Goal: Information Seeking & Learning: Learn about a topic

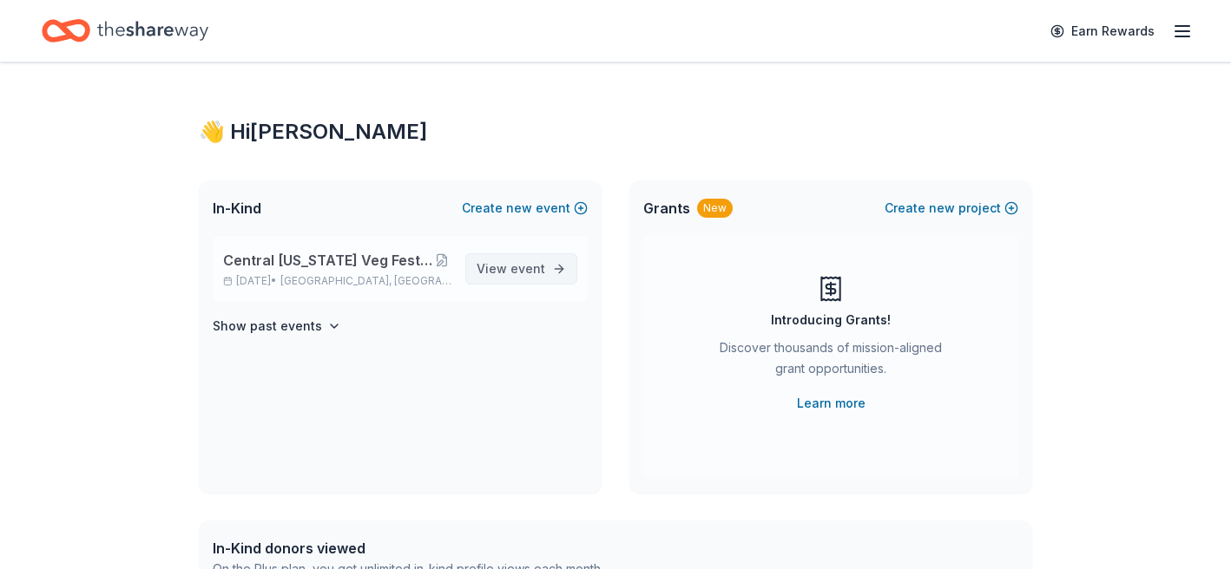
click at [558, 273] on link "View event" at bounding box center [521, 268] width 112 height 31
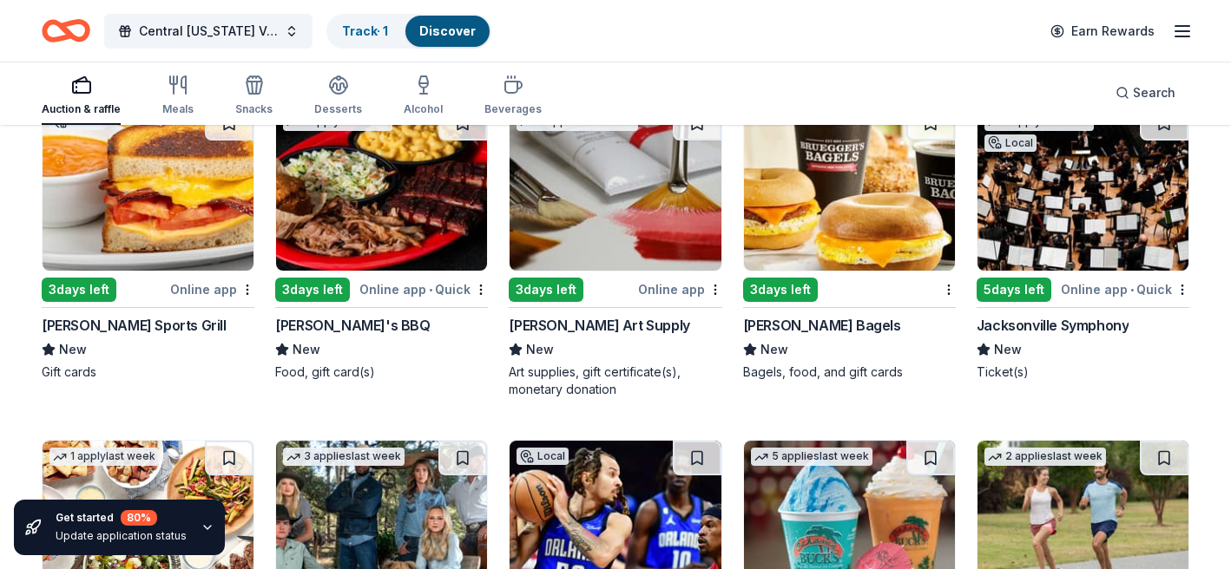
scroll to position [4409, 0]
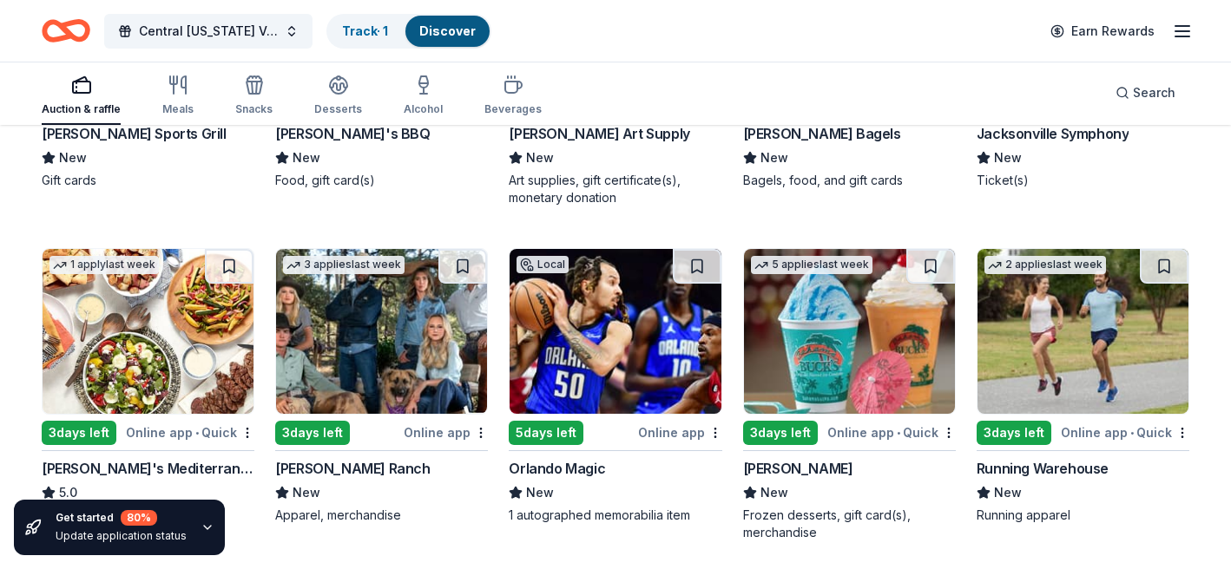
drag, startPoint x: 1227, startPoint y: 502, endPoint x: 1228, endPoint y: 552, distance: 50.3
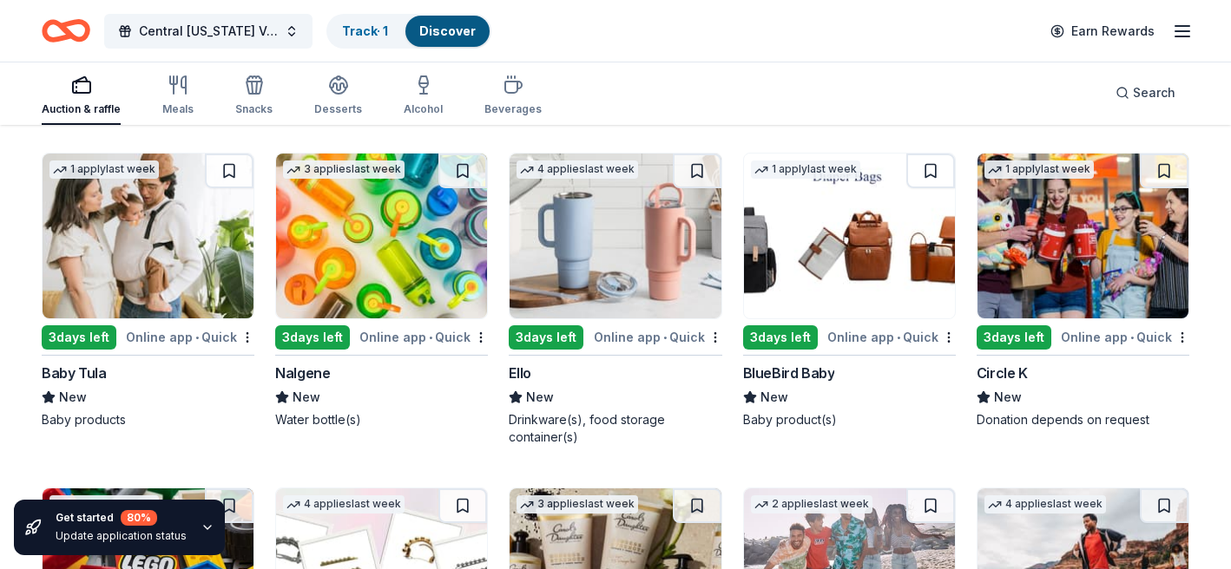
scroll to position [14797, 0]
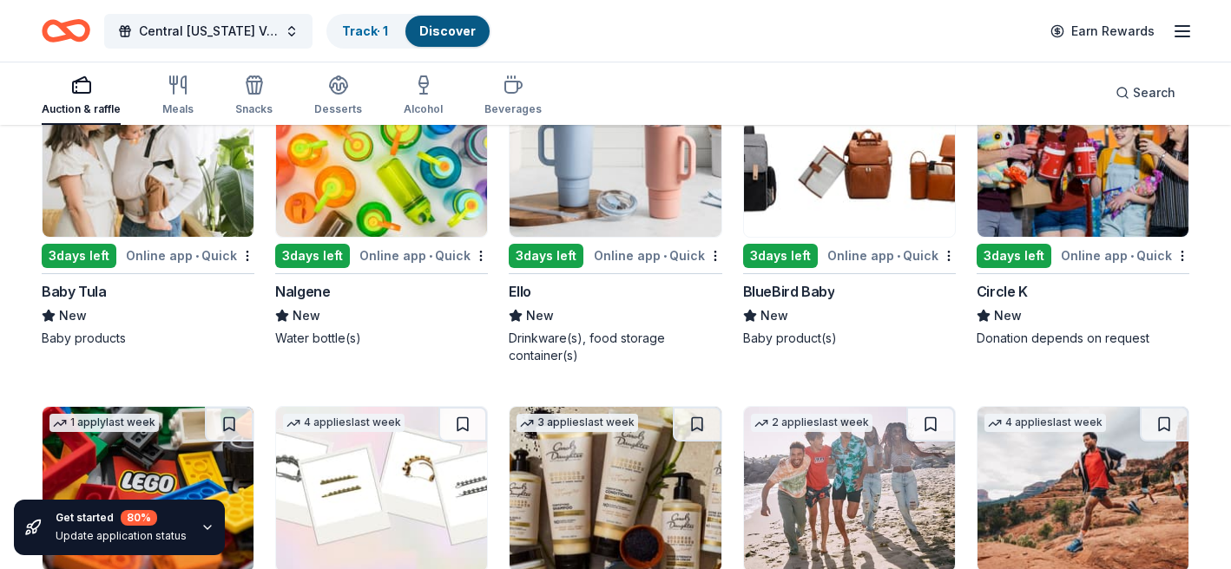
drag, startPoint x: 1236, startPoint y: 557, endPoint x: 863, endPoint y: 373, distance: 416.1
click at [863, 365] on div "1 apply last week 3 days left Online app • Quick BlueBird Baby New Baby product…" at bounding box center [849, 217] width 213 height 293
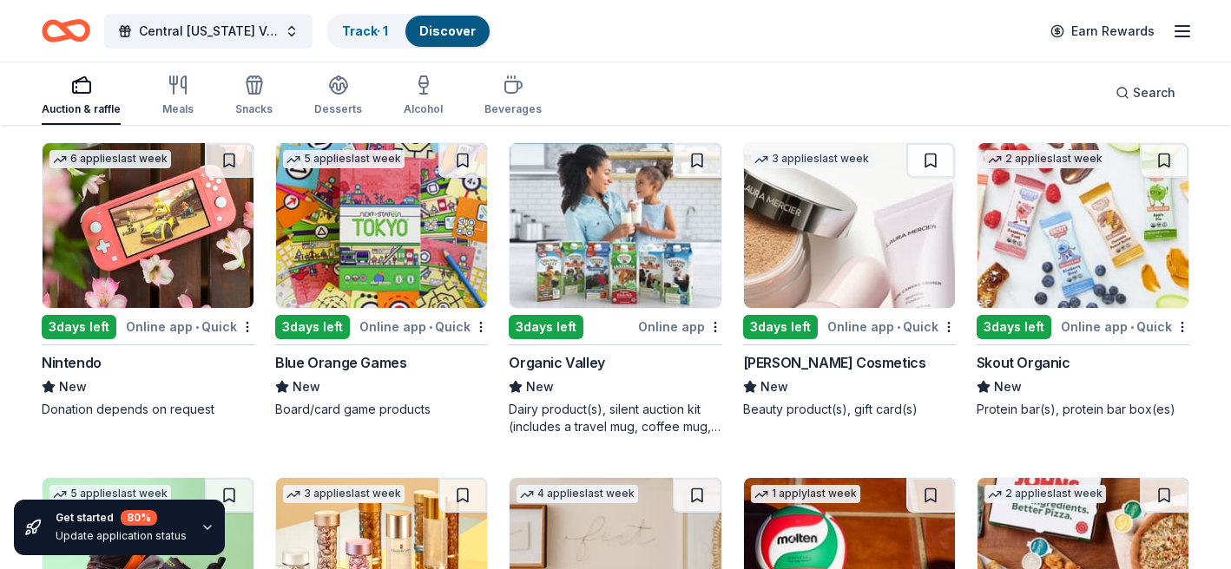
scroll to position [15437, 0]
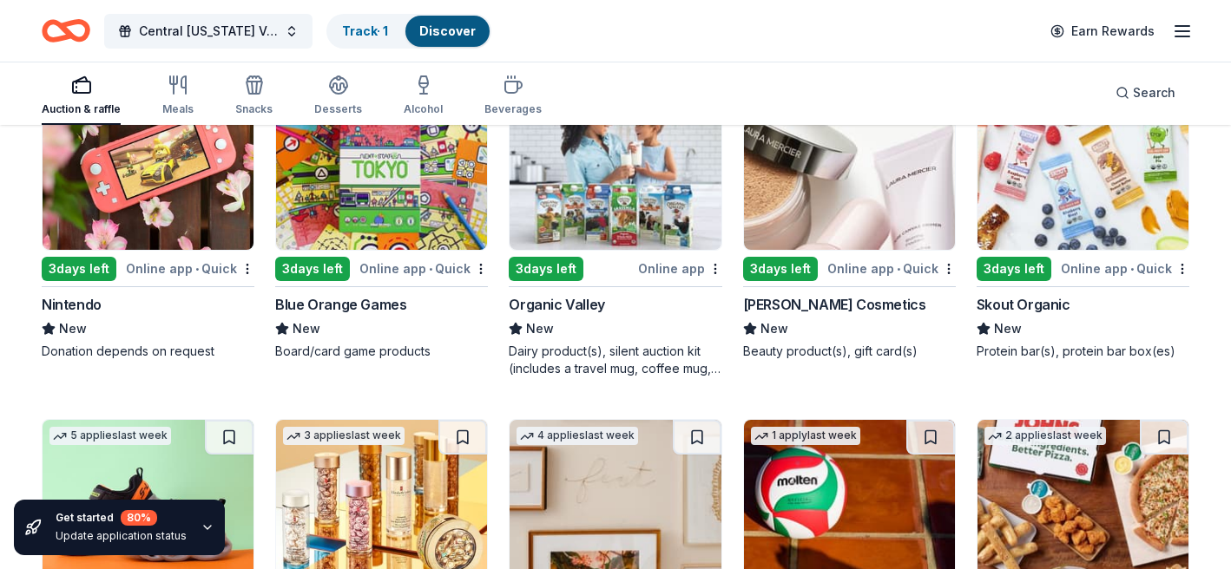
drag, startPoint x: 1237, startPoint y: 561, endPoint x: 934, endPoint y: 388, distance: 348.7
click at [934, 378] on div "3 applies last week 3 days left Online app • Quick [PERSON_NAME] Cosmetics New …" at bounding box center [849, 230] width 213 height 293
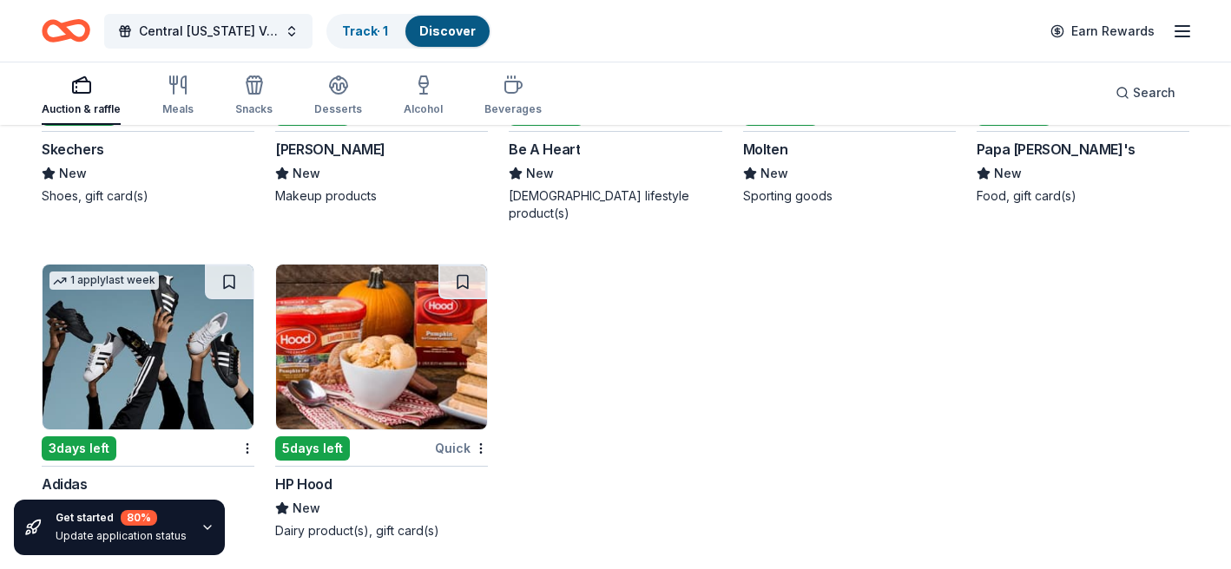
scroll to position [15932, 0]
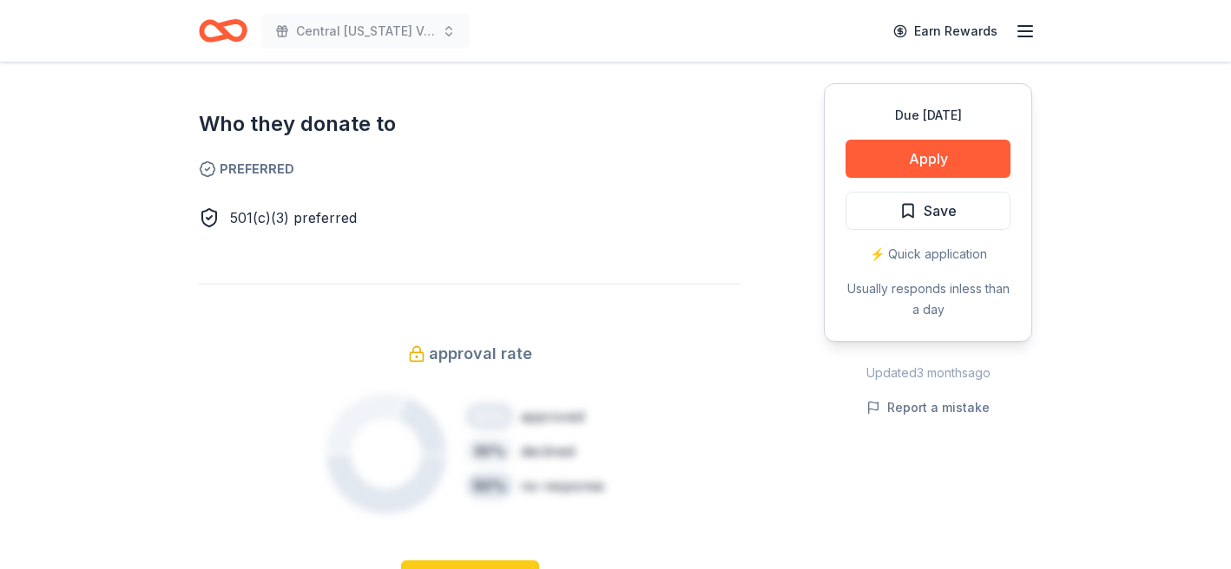
scroll to position [788, 0]
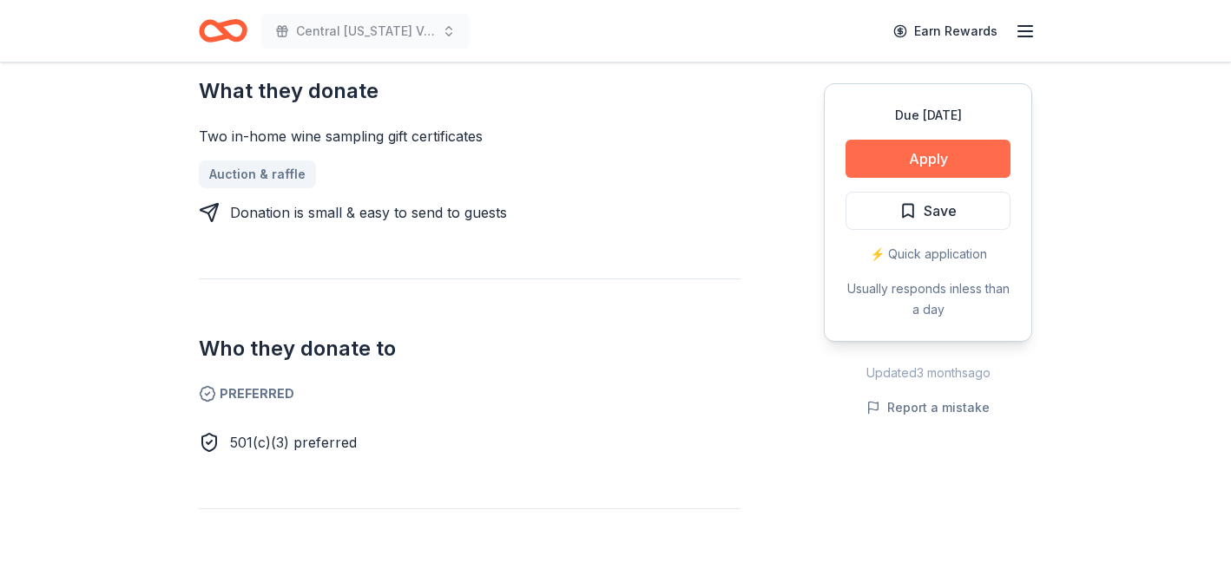
click at [932, 151] on button "Apply" at bounding box center [927, 159] width 165 height 38
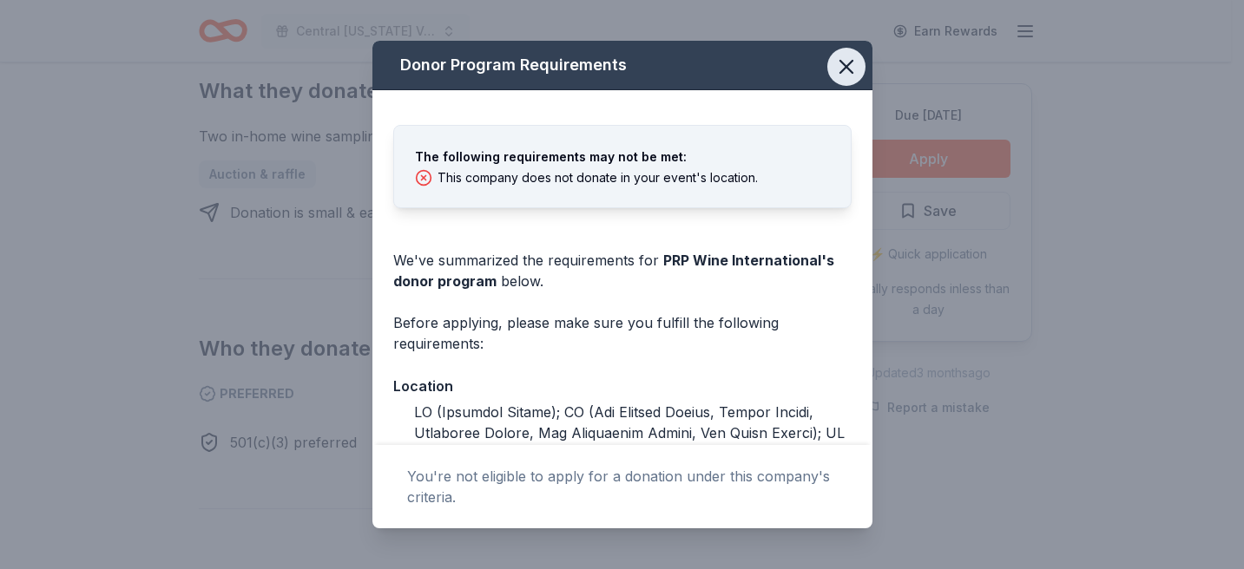
drag, startPoint x: 842, startPoint y: 78, endPoint x: 829, endPoint y: 54, distance: 27.6
click at [836, 62] on icon "button" at bounding box center [846, 67] width 24 height 24
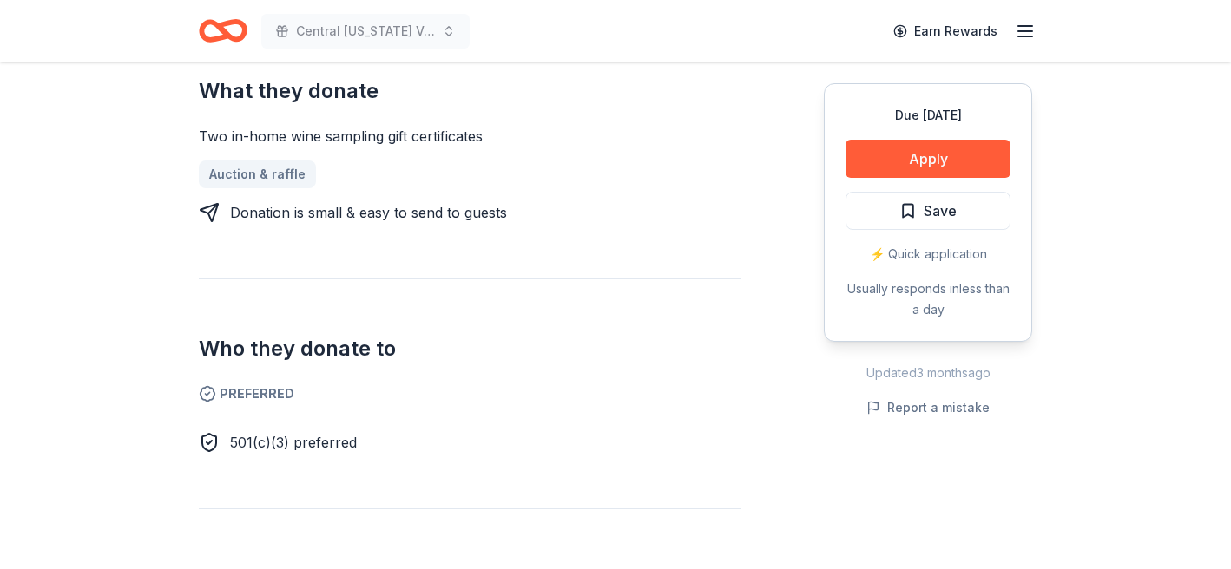
click at [827, 54] on div "Central Florida Veg Fest Animal Haven Silent Auction Earn Rewards" at bounding box center [615, 31] width 889 height 62
